Goal: Task Accomplishment & Management: Complete application form

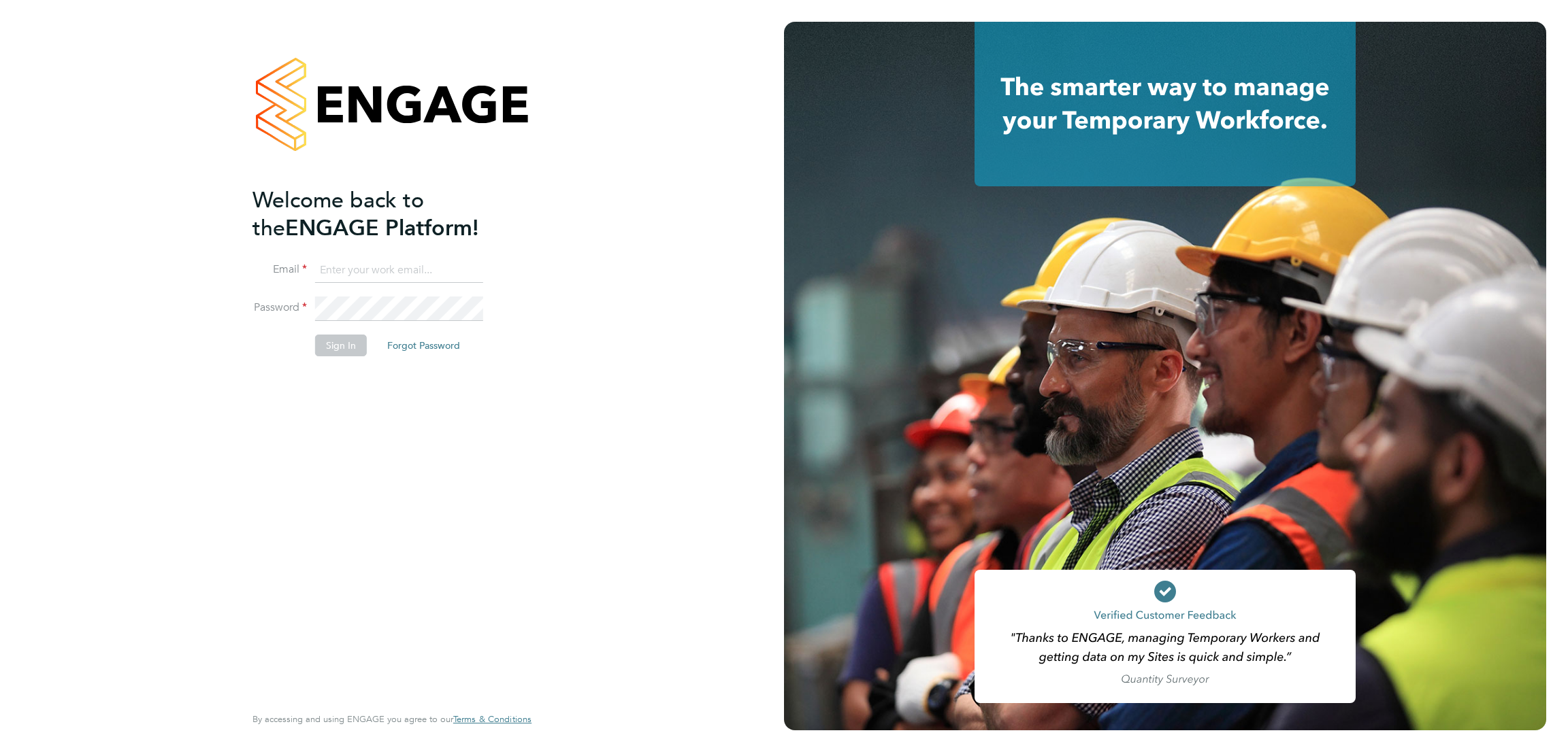
click at [460, 271] on input at bounding box center [399, 271] width 168 height 24
type input "[EMAIL_ADDRESS][PERSON_NAME][DOMAIN_NAME]"
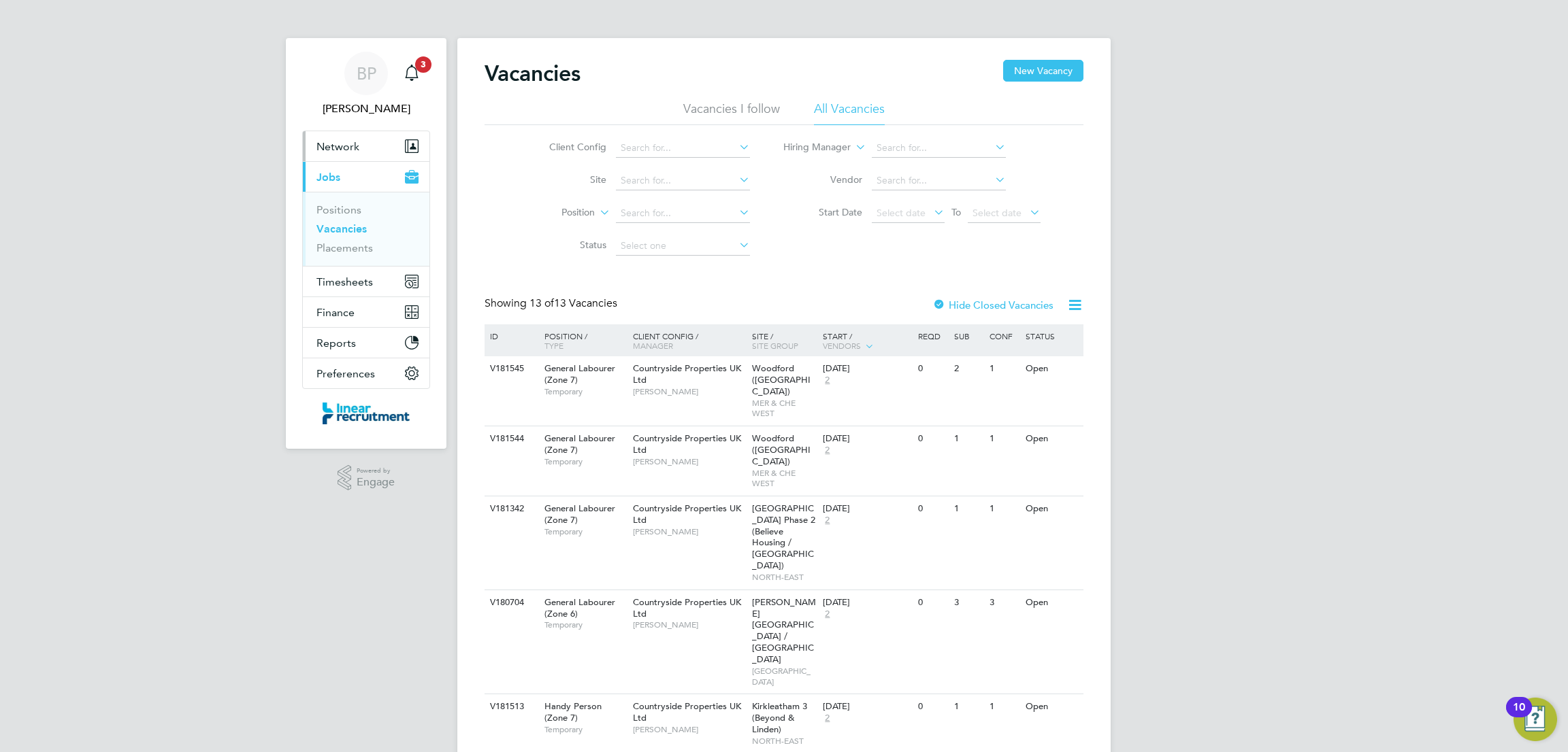
click at [373, 148] on button "Network" at bounding box center [366, 146] width 127 height 30
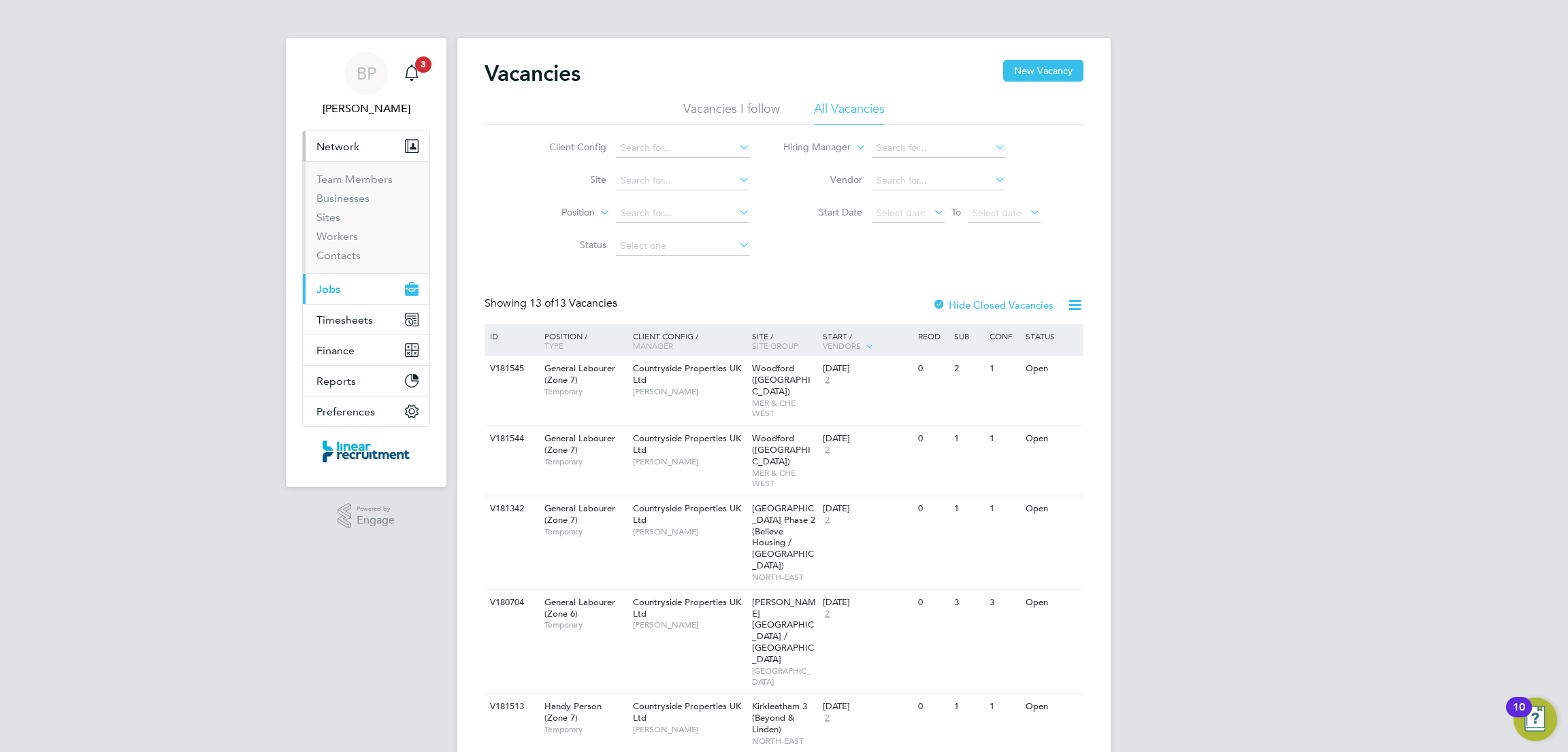
click at [356, 288] on button "Current page: Jobs" at bounding box center [366, 289] width 127 height 30
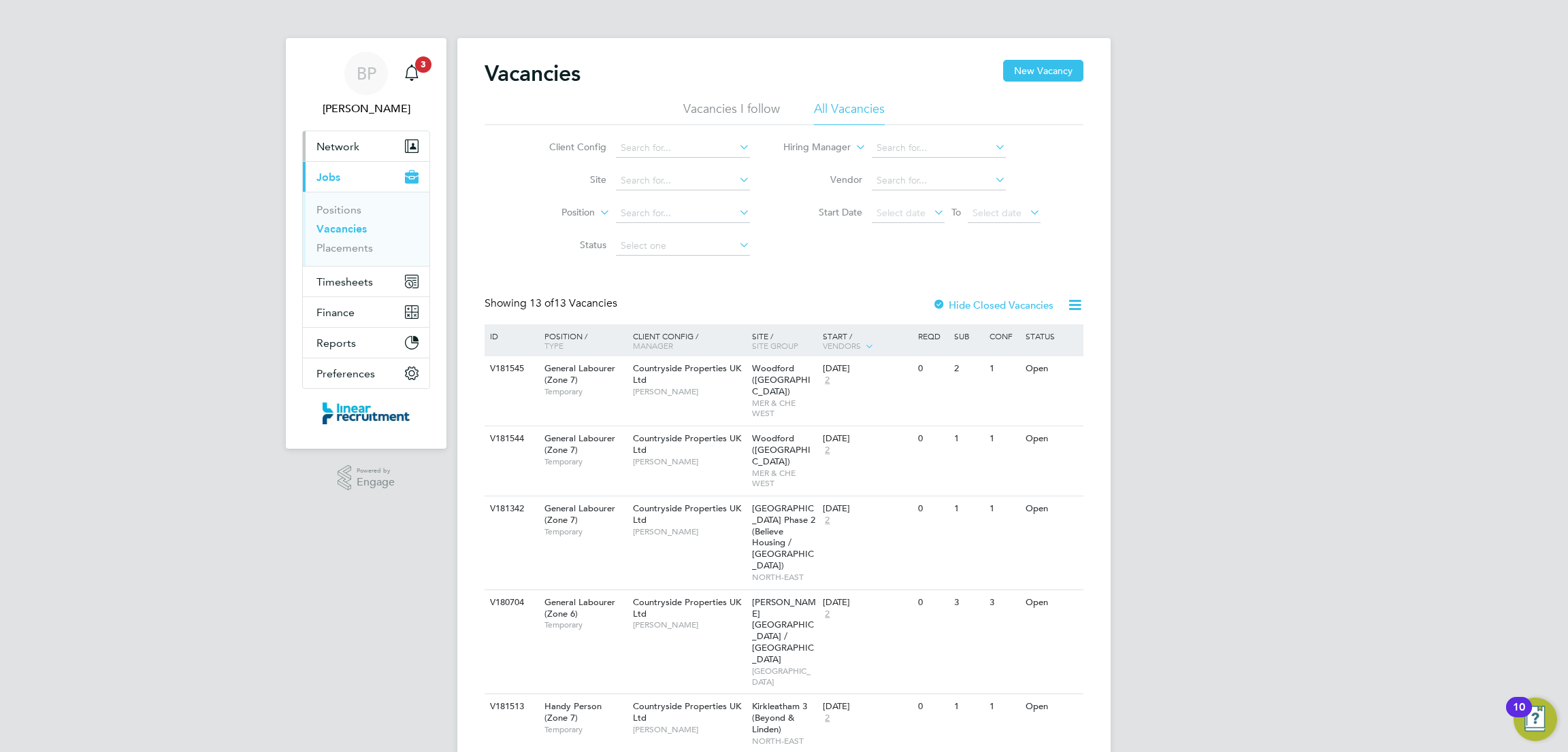
click at [395, 151] on button "Network" at bounding box center [366, 146] width 127 height 30
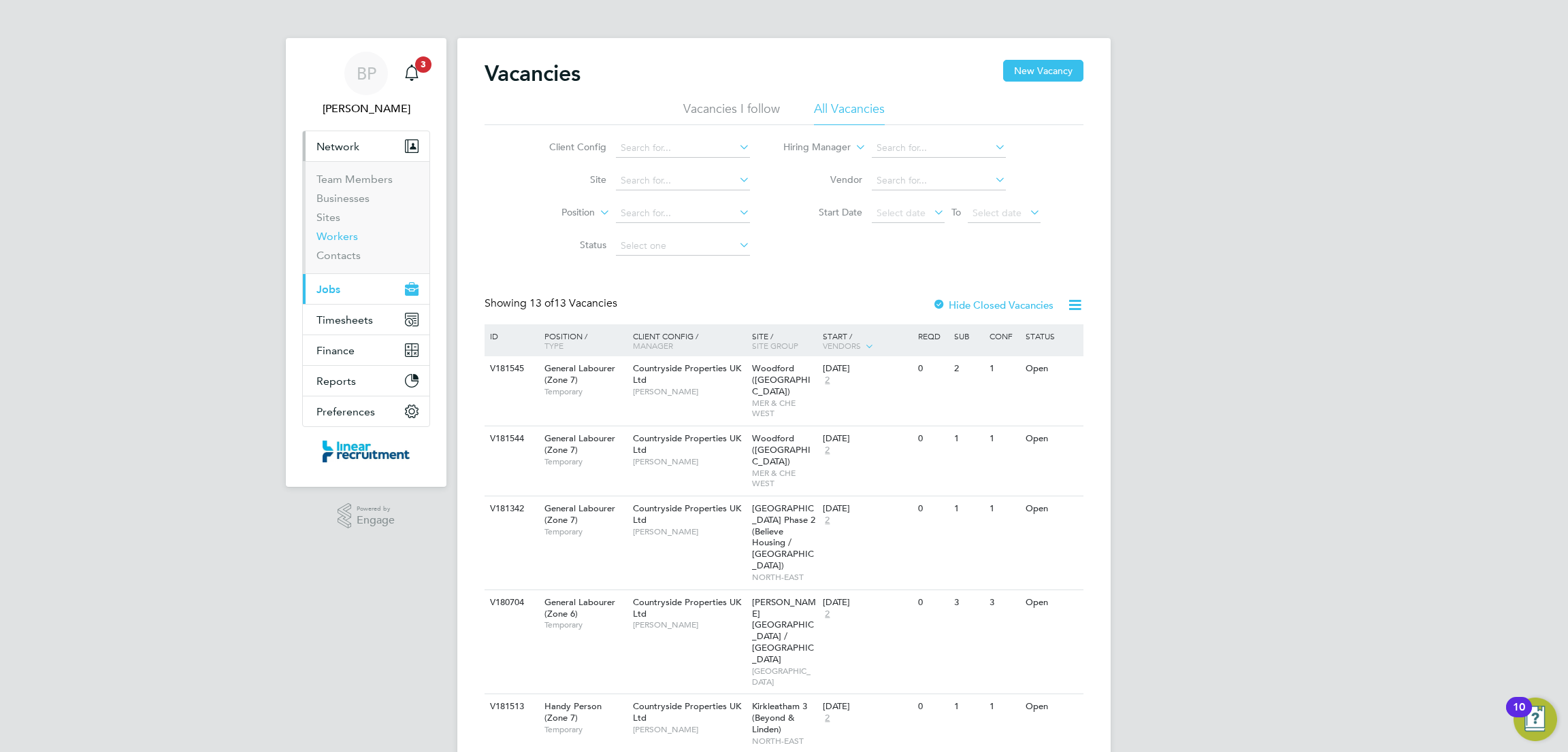
click at [346, 236] on link "Workers" at bounding box center [338, 236] width 42 height 13
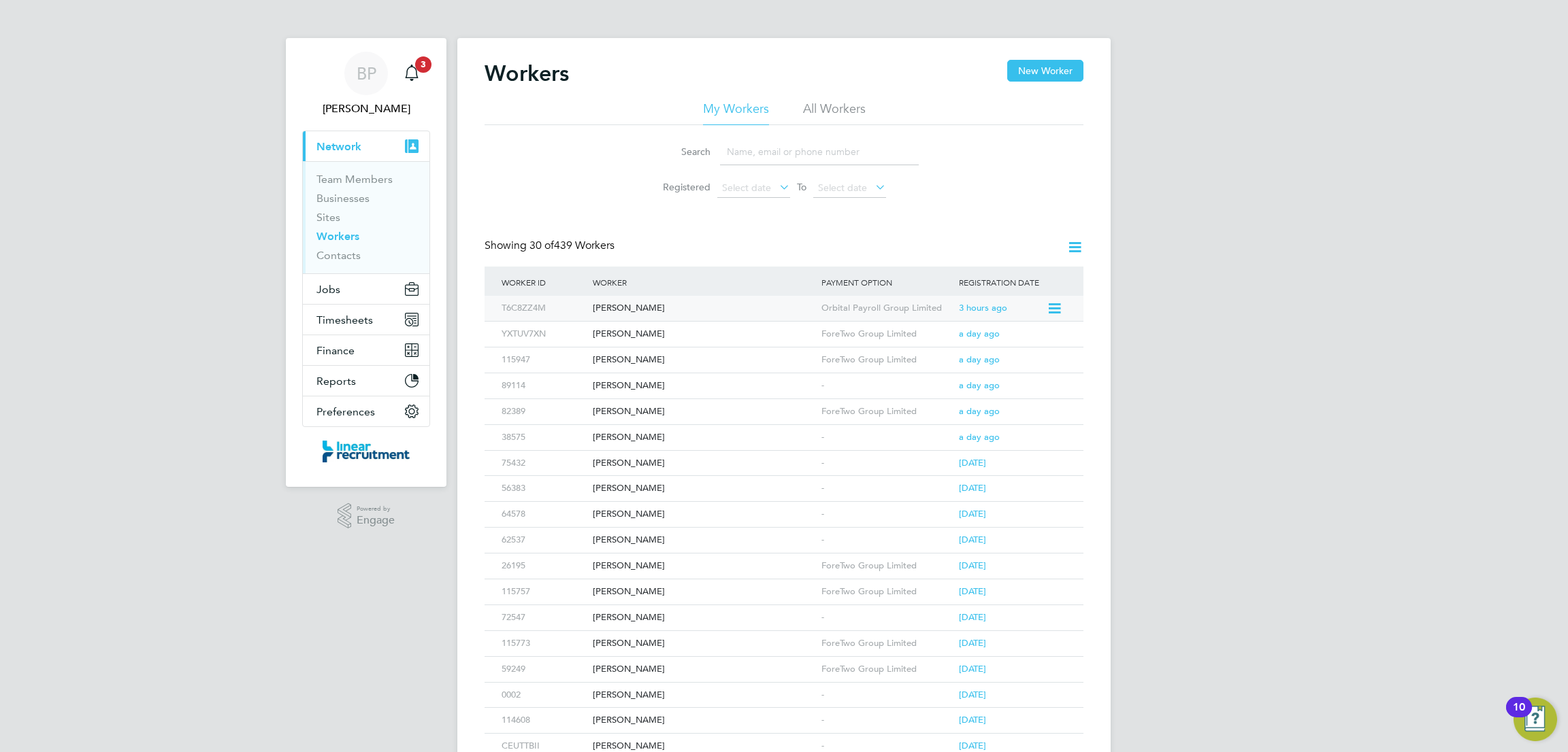
click at [1054, 311] on icon at bounding box center [1054, 309] width 13 height 16
click at [1123, 344] on div "BP Bethan Parr Notifications 3 Applications: Current page: Network Team Members…" at bounding box center [784, 596] width 1568 height 1193
click at [366, 322] on span "Timesheets" at bounding box center [345, 320] width 56 height 13
click at [375, 318] on button "Timesheets" at bounding box center [366, 320] width 127 height 30
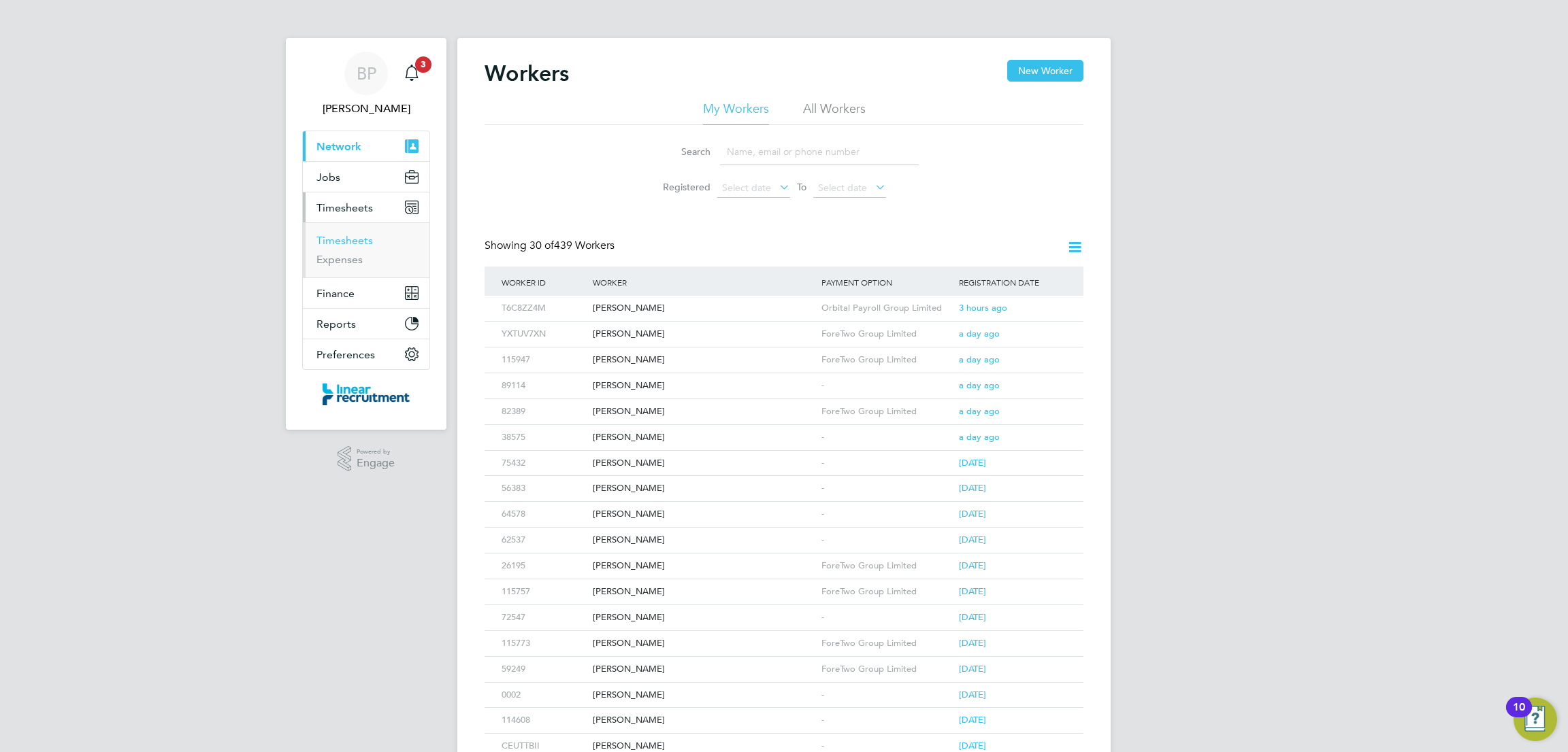
click at [355, 243] on link "Timesheets" at bounding box center [345, 240] width 56 height 13
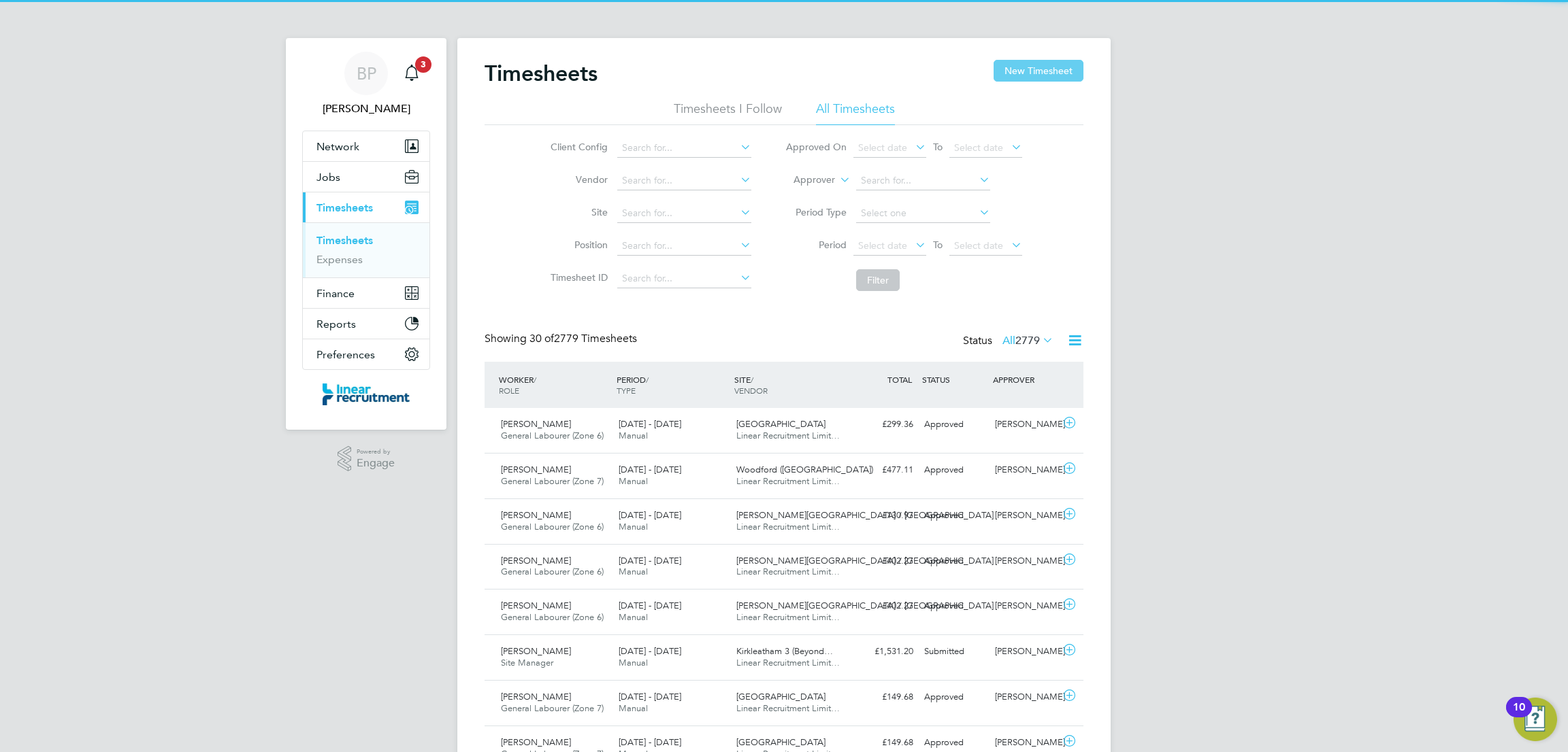
click at [1020, 78] on button "New Timesheet" at bounding box center [1038, 70] width 90 height 22
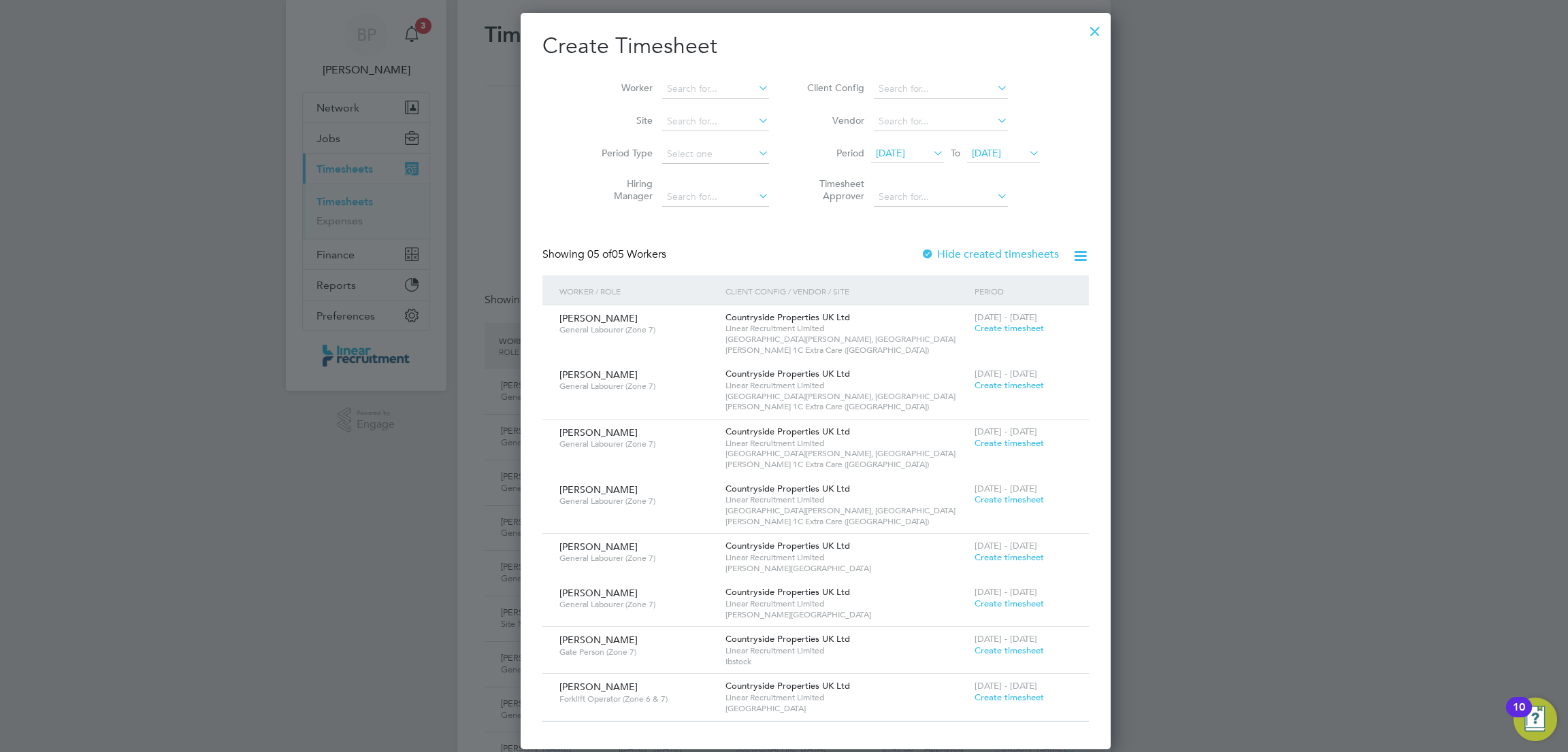
click at [979, 152] on span "24 Sep 2025" at bounding box center [986, 153] width 29 height 13
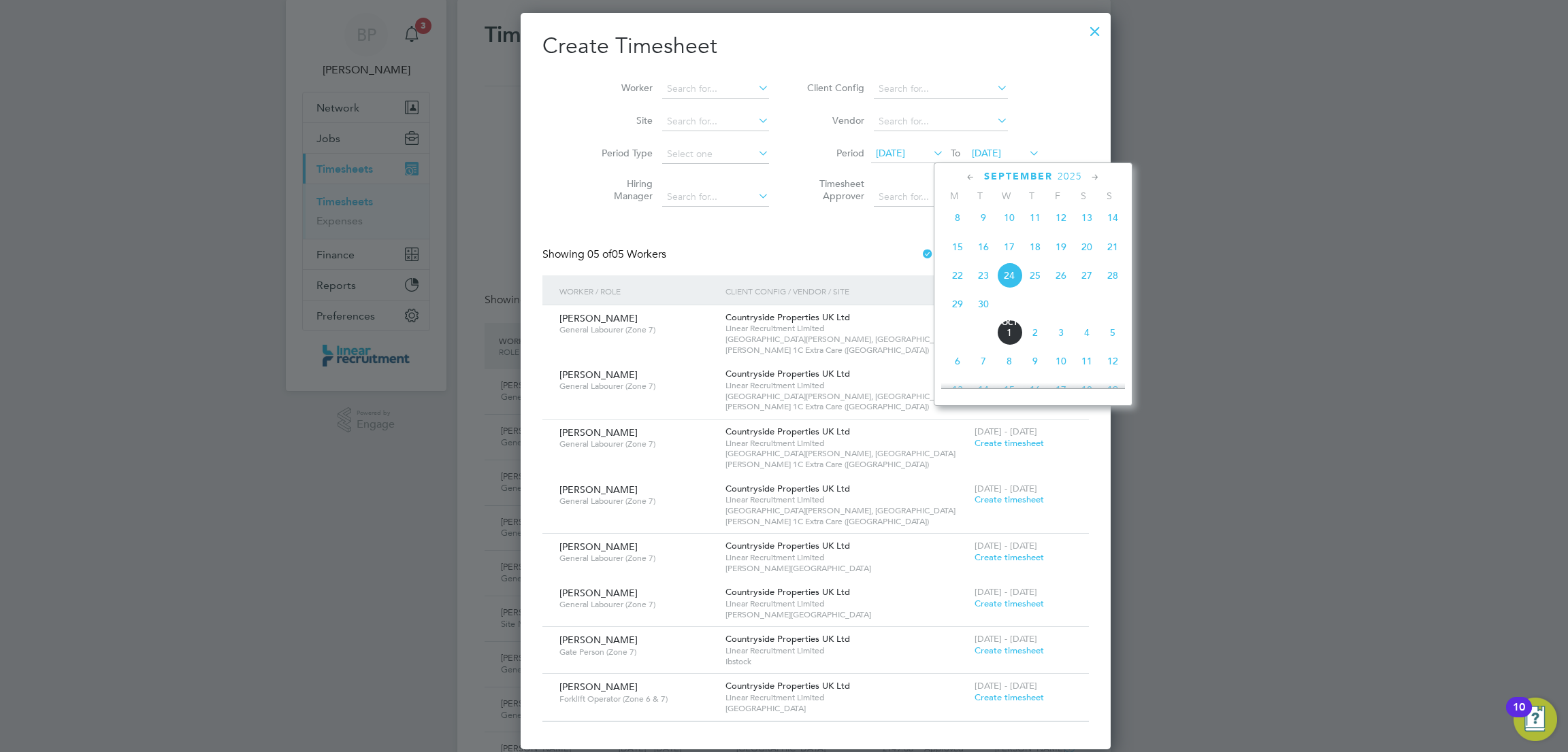
click at [1100, 283] on span "28" at bounding box center [1112, 275] width 26 height 26
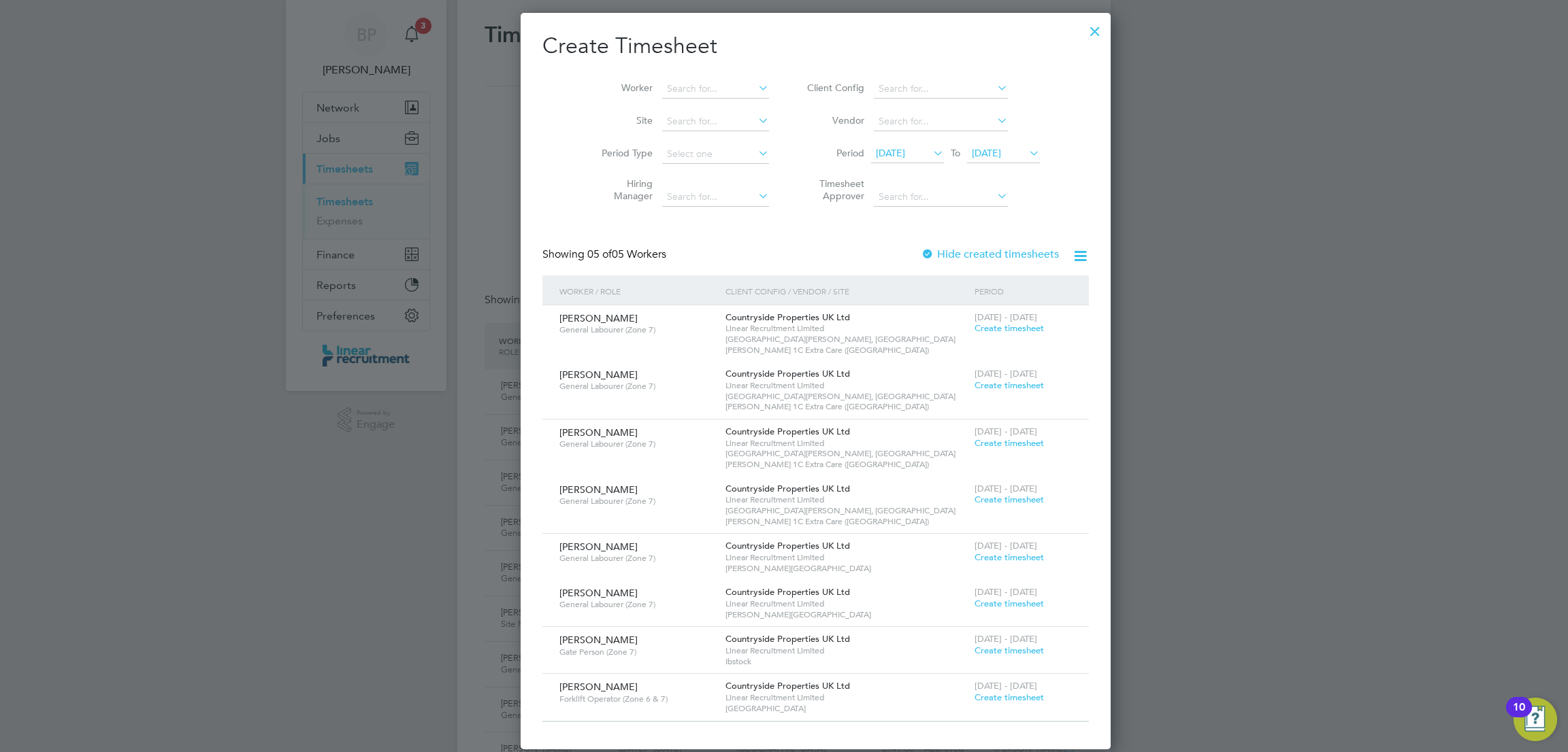
click at [979, 156] on span "28 Sep 2025" at bounding box center [986, 153] width 29 height 13
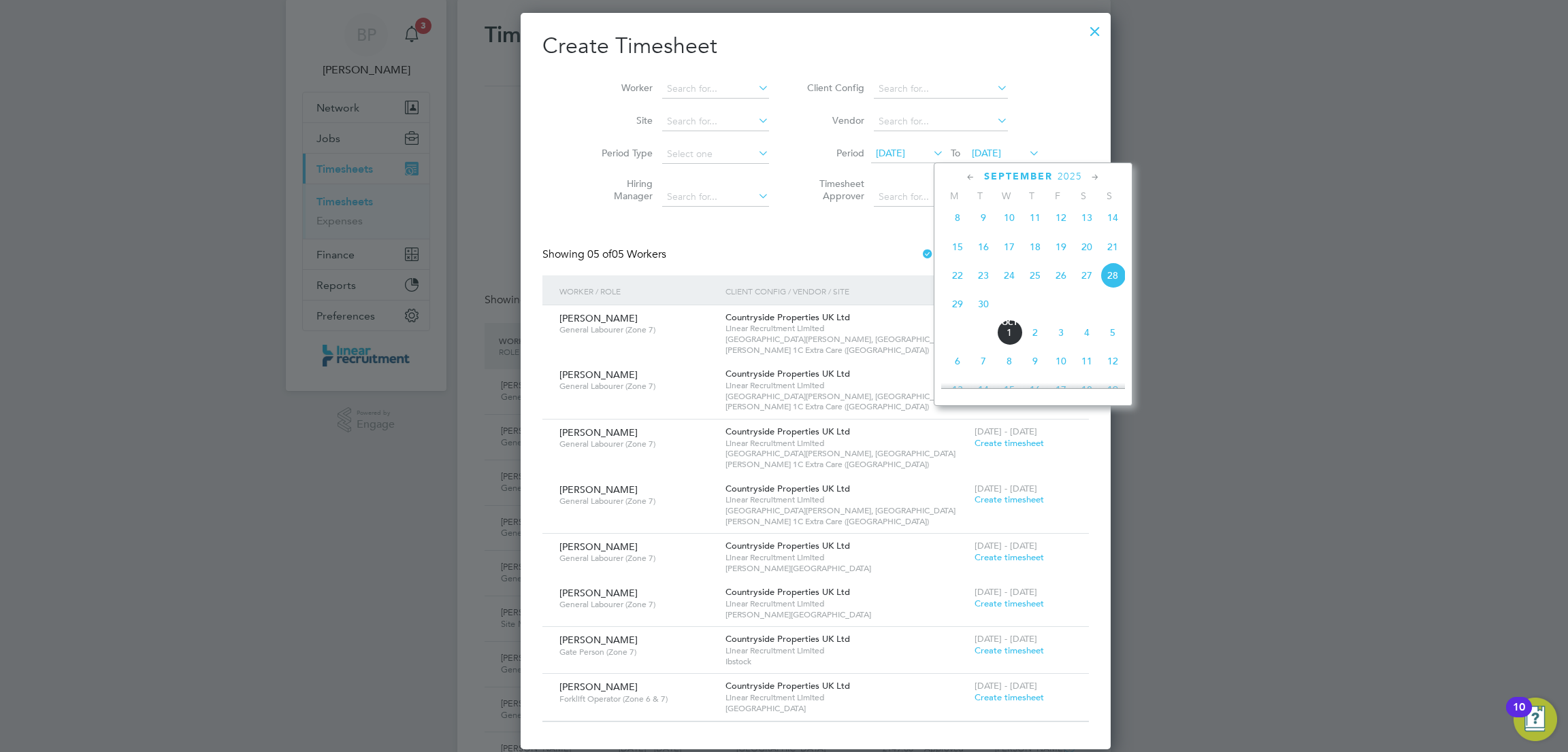
click at [991, 316] on span "30" at bounding box center [983, 304] width 26 height 26
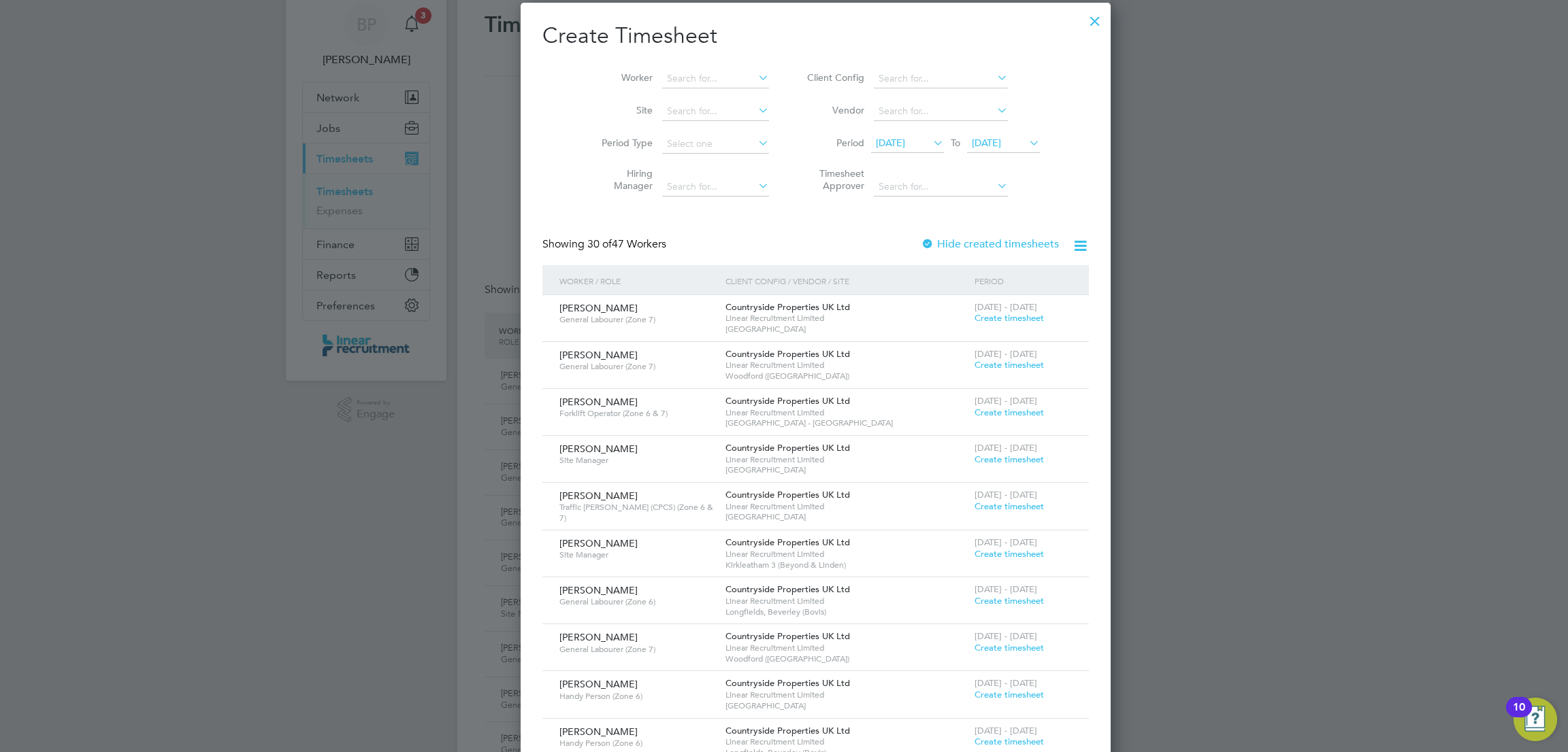
click at [931, 138] on icon at bounding box center [931, 143] width 0 height 19
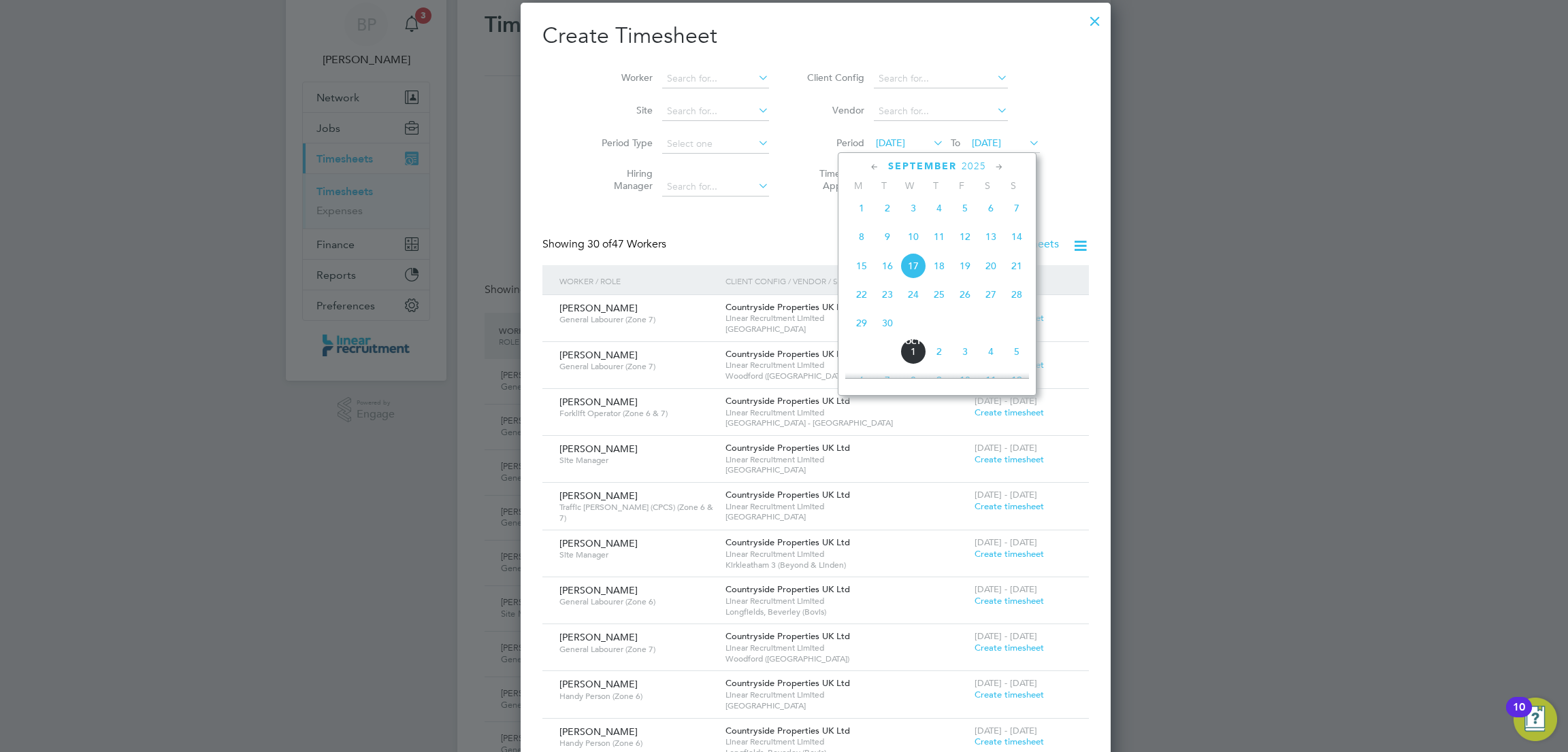
click at [859, 331] on span "29" at bounding box center [862, 323] width 26 height 26
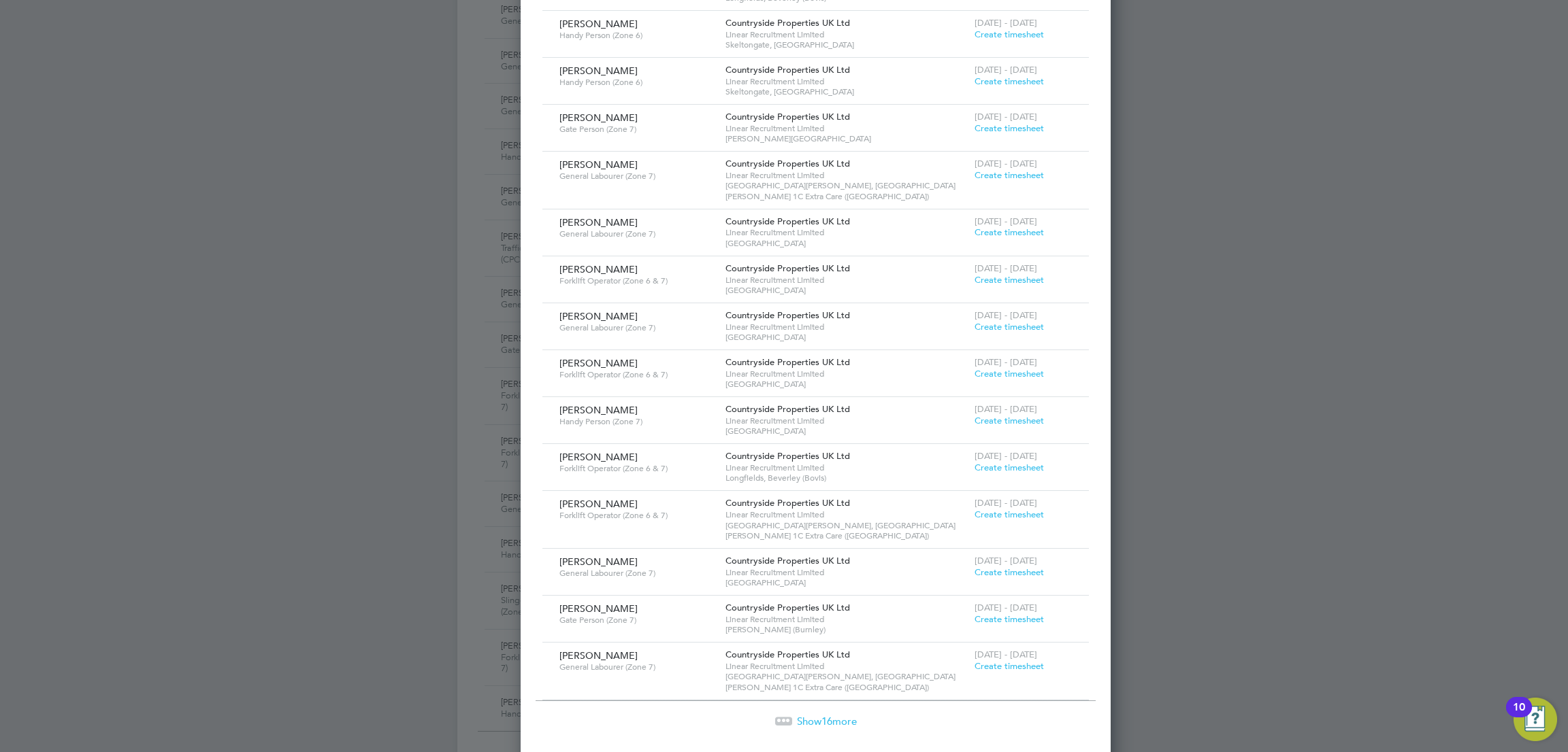
click at [797, 715] on span "Show 16 more" at bounding box center [827, 721] width 60 height 13
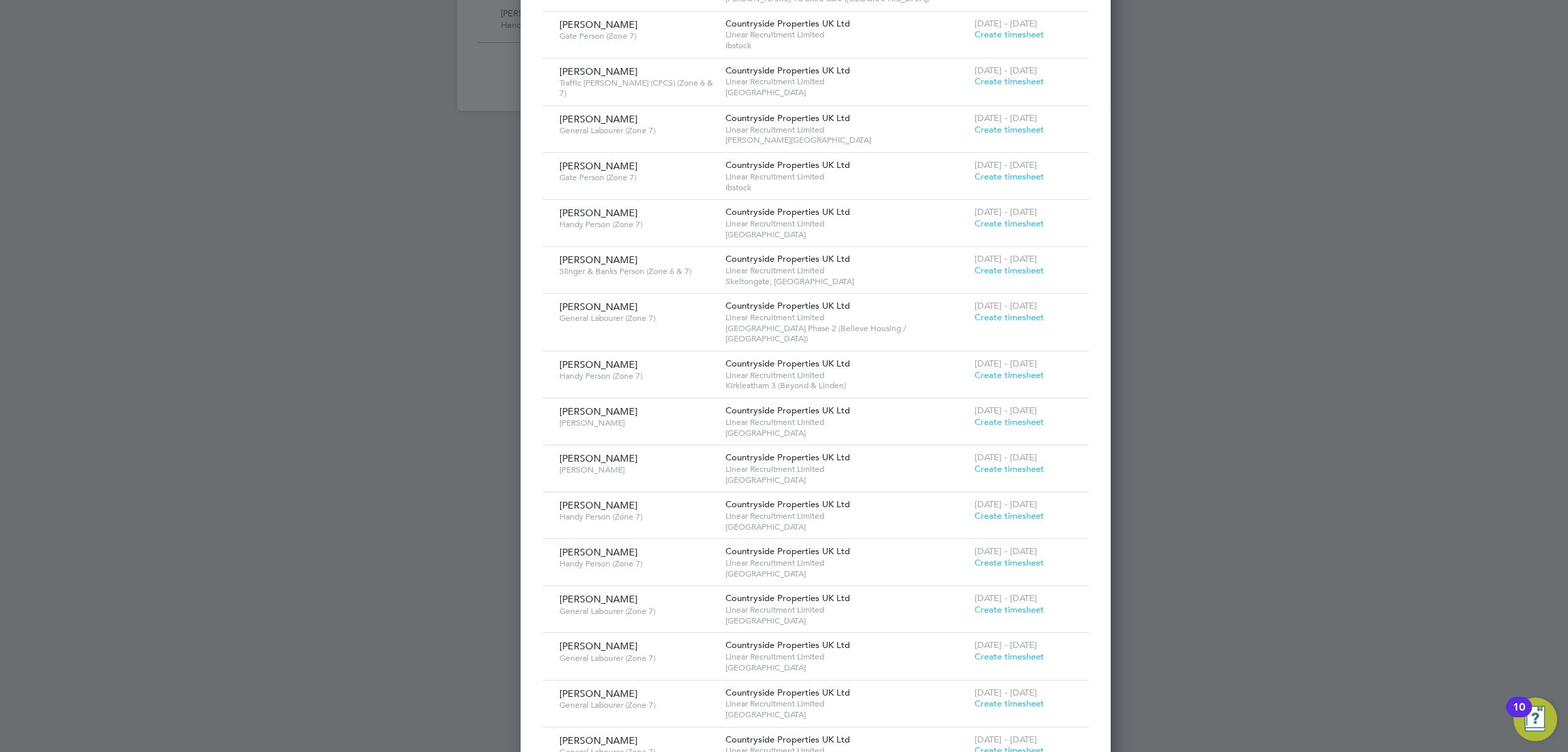
click at [974, 745] on span "Create timesheet" at bounding box center [1009, 751] width 70 height 12
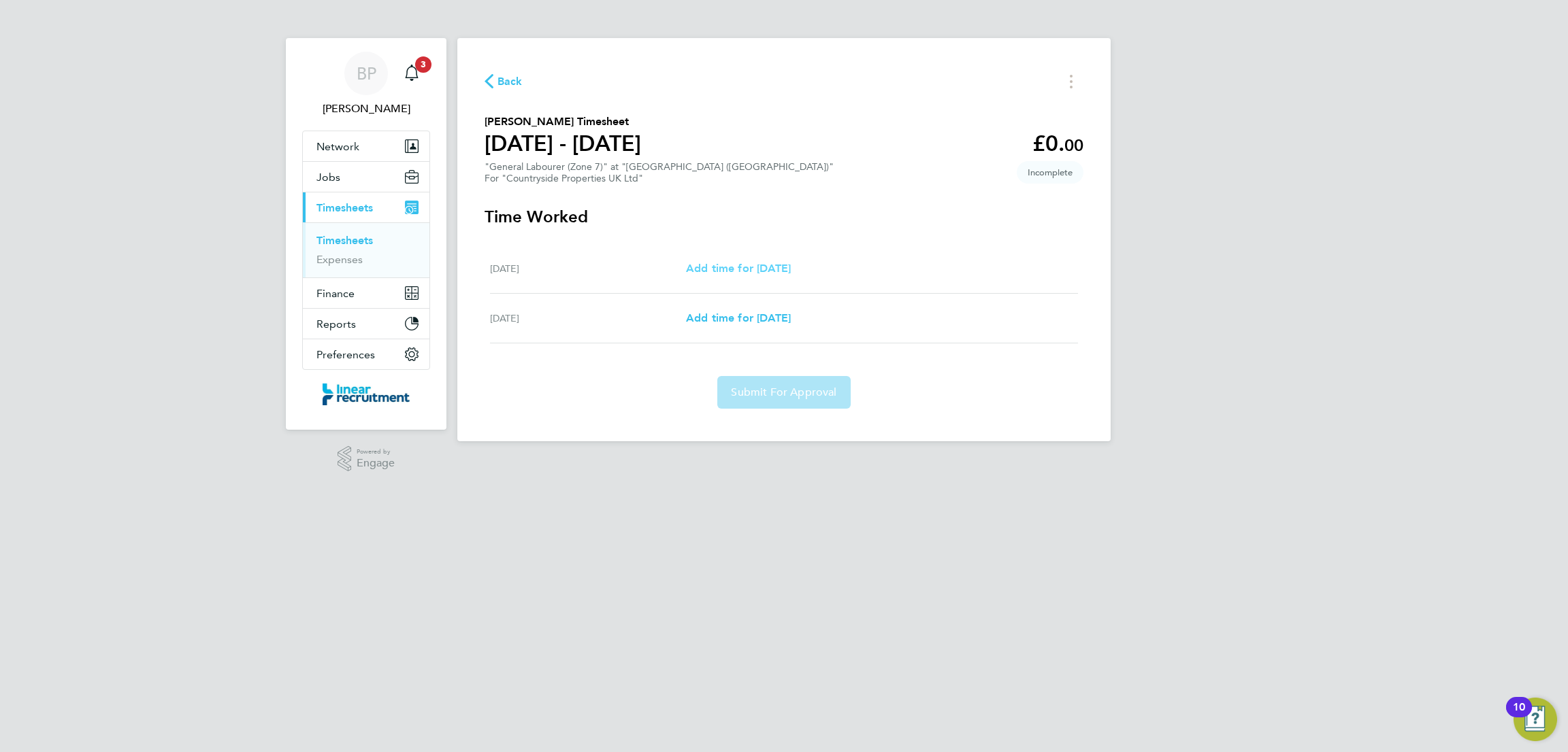
click at [789, 269] on span "Add time for Mon 29 Sep" at bounding box center [738, 268] width 105 height 13
select select "30"
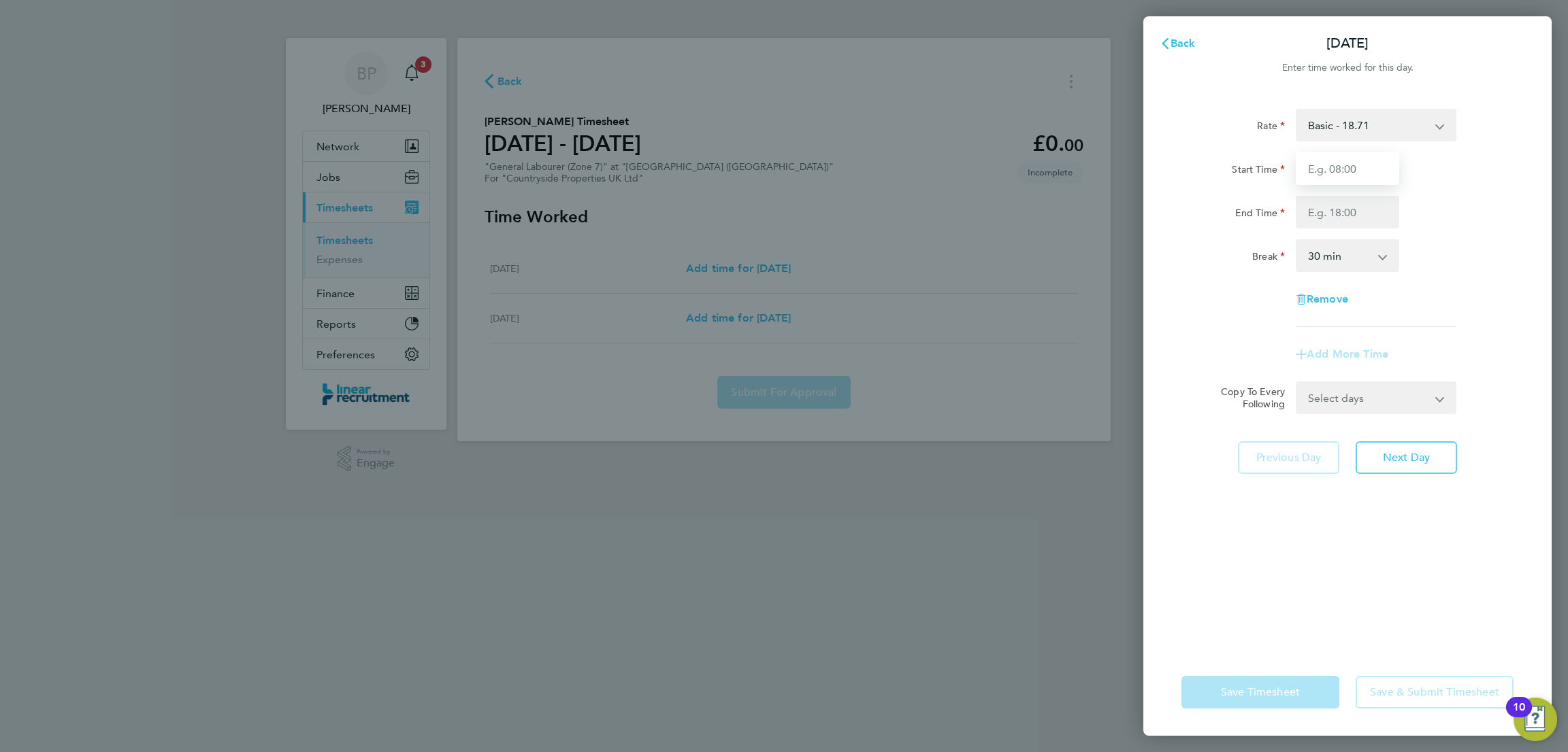
click at [1358, 171] on input "Start Time" at bounding box center [1347, 168] width 103 height 33
type input "07:00"
click at [1331, 212] on input "End Time" at bounding box center [1347, 212] width 103 height 33
type input "16:00"
click at [1386, 402] on select "Select days Tuesday" at bounding box center [1368, 398] width 143 height 30
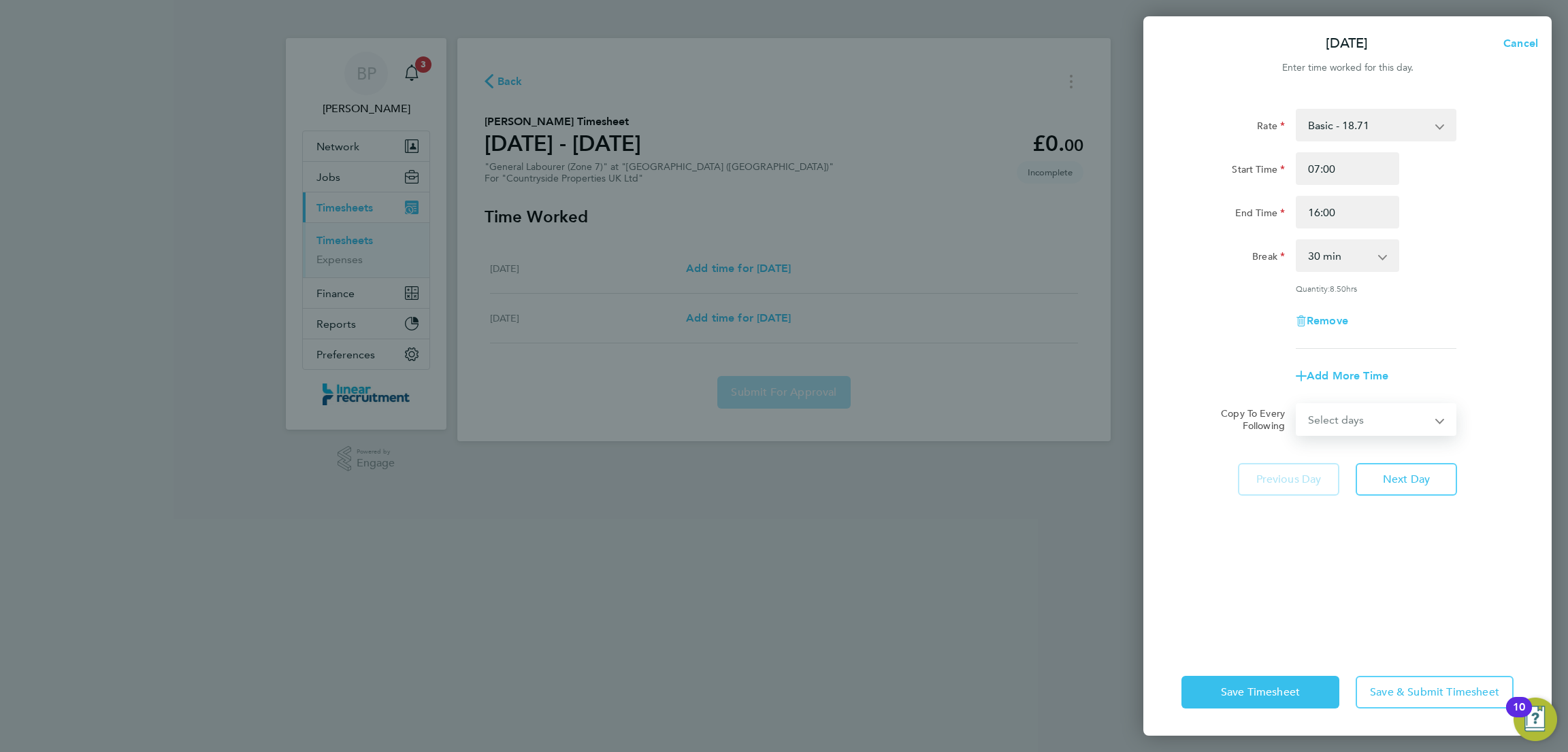
click at [1476, 389] on div "Add More Time" at bounding box center [1348, 376] width 343 height 33
click at [1423, 480] on span "Next Day" at bounding box center [1406, 479] width 47 height 13
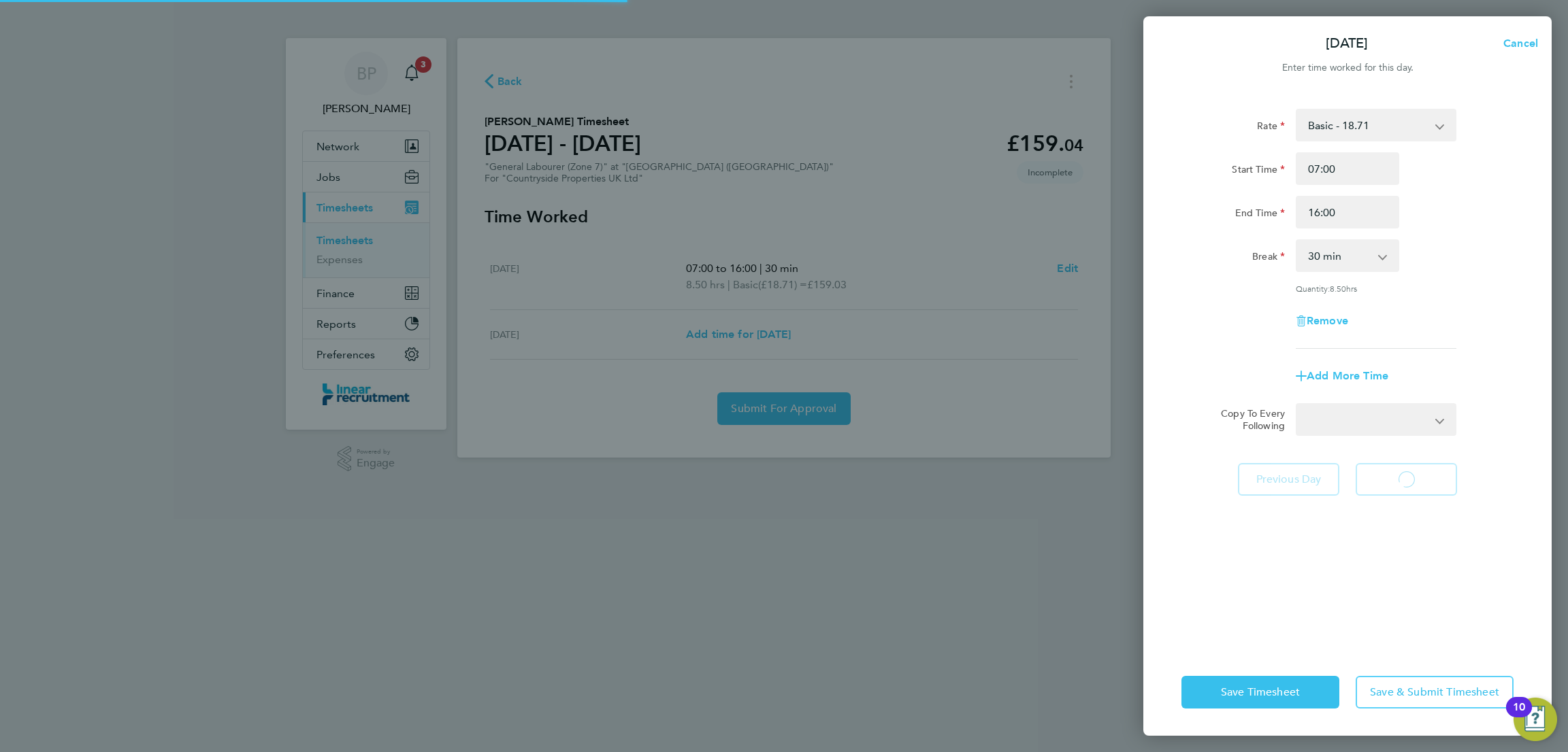
select select "30"
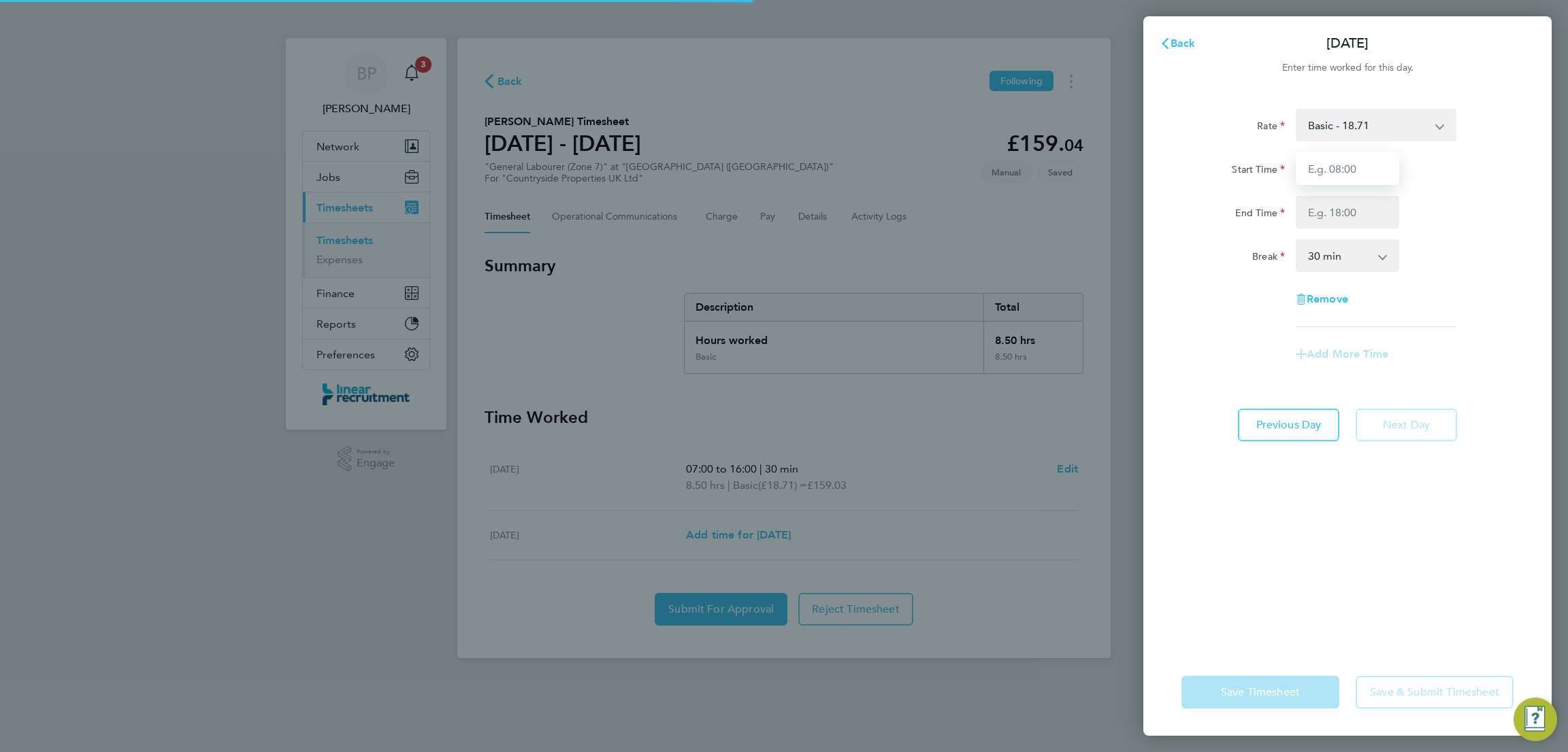
click at [1362, 177] on input "Start Time" at bounding box center [1347, 168] width 103 height 33
type input "07:30"
click at [1340, 217] on input "End Time" at bounding box center [1347, 212] width 103 height 33
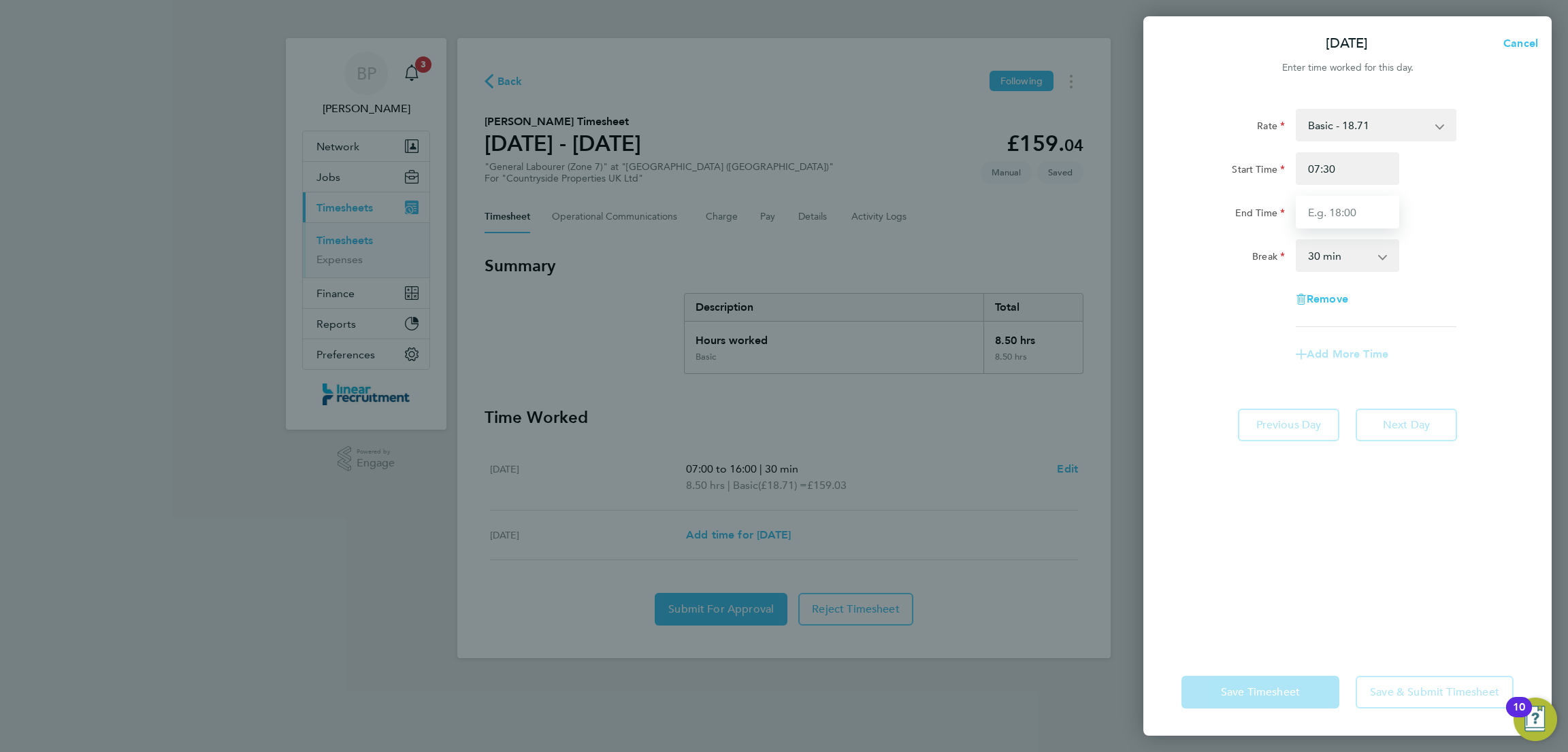
type input "16:30"
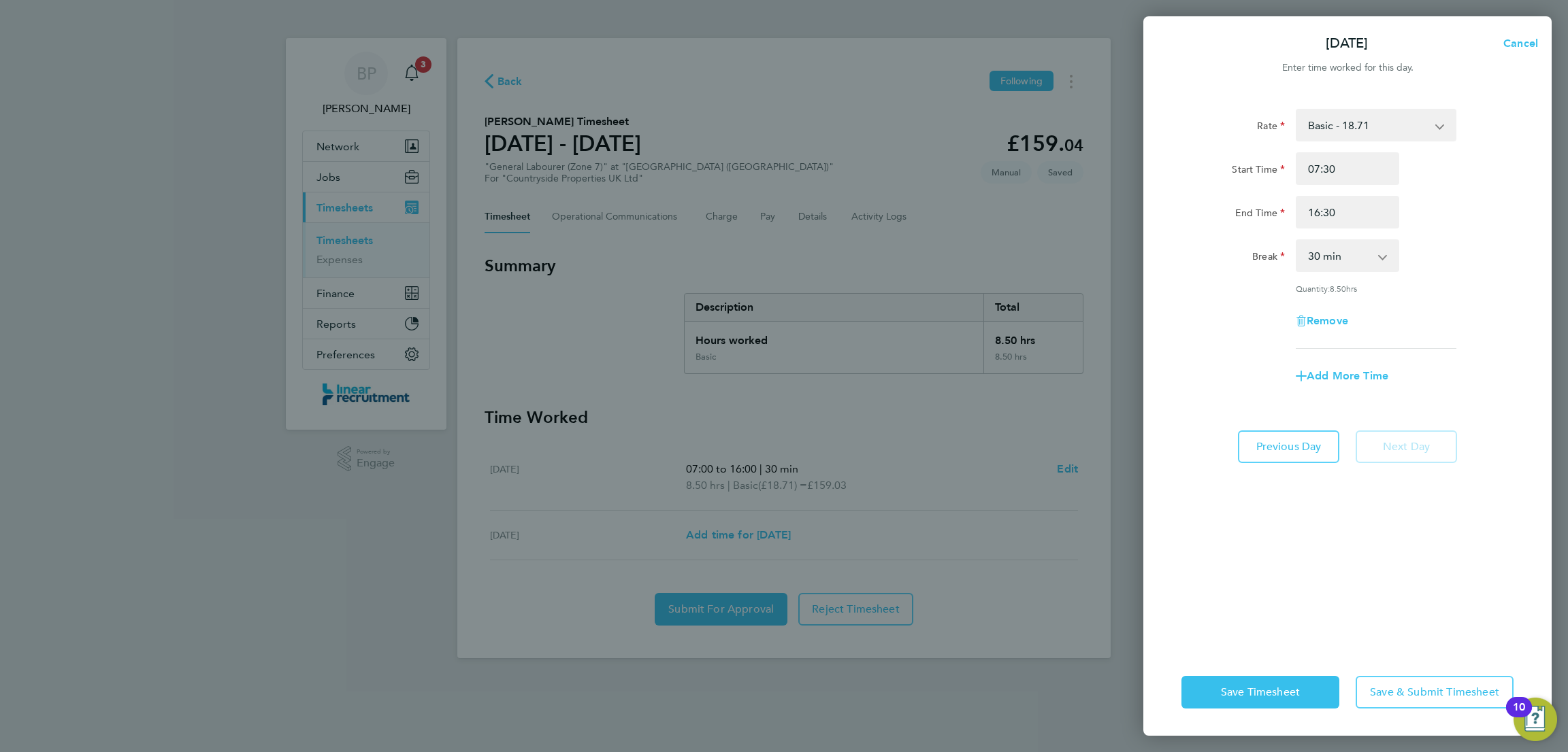
click at [1375, 549] on div "Rate Basic - 18.71 Start Time 07:30 End Time 16:30 Break 0 min 15 min 30 min 45…" at bounding box center [1348, 371] width 408 height 556
click at [1275, 684] on button "Save Timesheet" at bounding box center [1260, 693] width 158 height 33
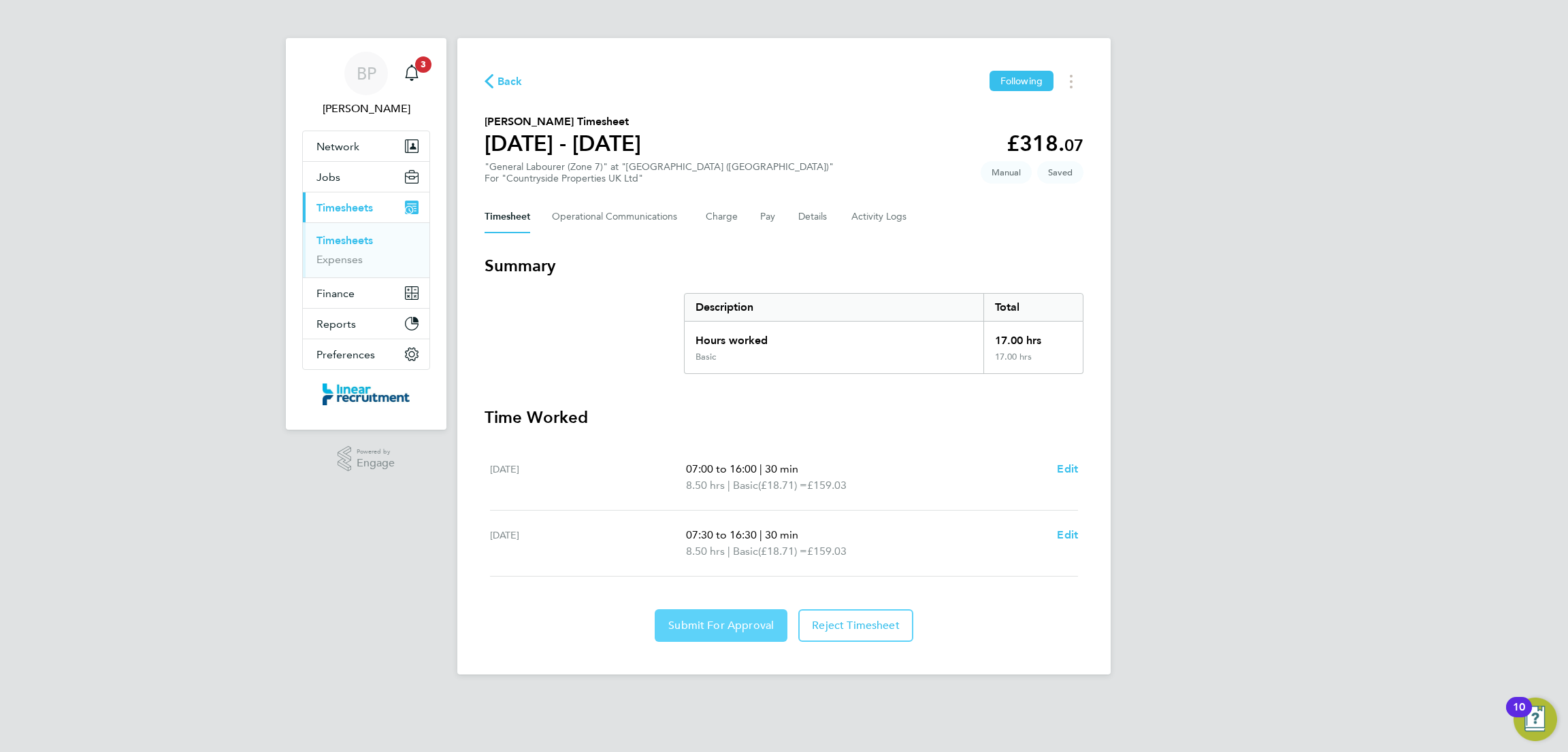
click at [745, 621] on span "Submit For Approval" at bounding box center [721, 626] width 105 height 13
click at [505, 86] on span "Back" at bounding box center [510, 82] width 25 height 16
